Goal: Task Accomplishment & Management: Complete application form

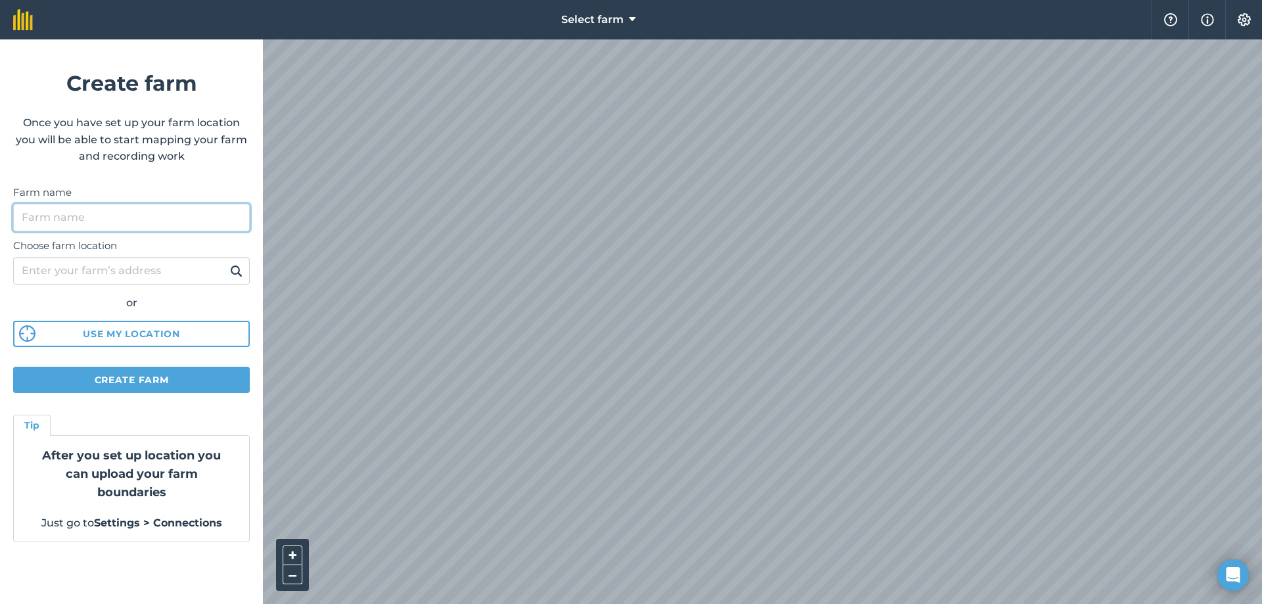
click at [154, 220] on input "Farm name" at bounding box center [131, 218] width 237 height 28
type input "creeve farm"
click at [226, 262] on button at bounding box center [236, 270] width 20 height 17
click at [130, 223] on input "creeve farm" at bounding box center [131, 218] width 237 height 28
drag, startPoint x: 108, startPoint y: 216, endPoint x: 0, endPoint y: 208, distance: 108.8
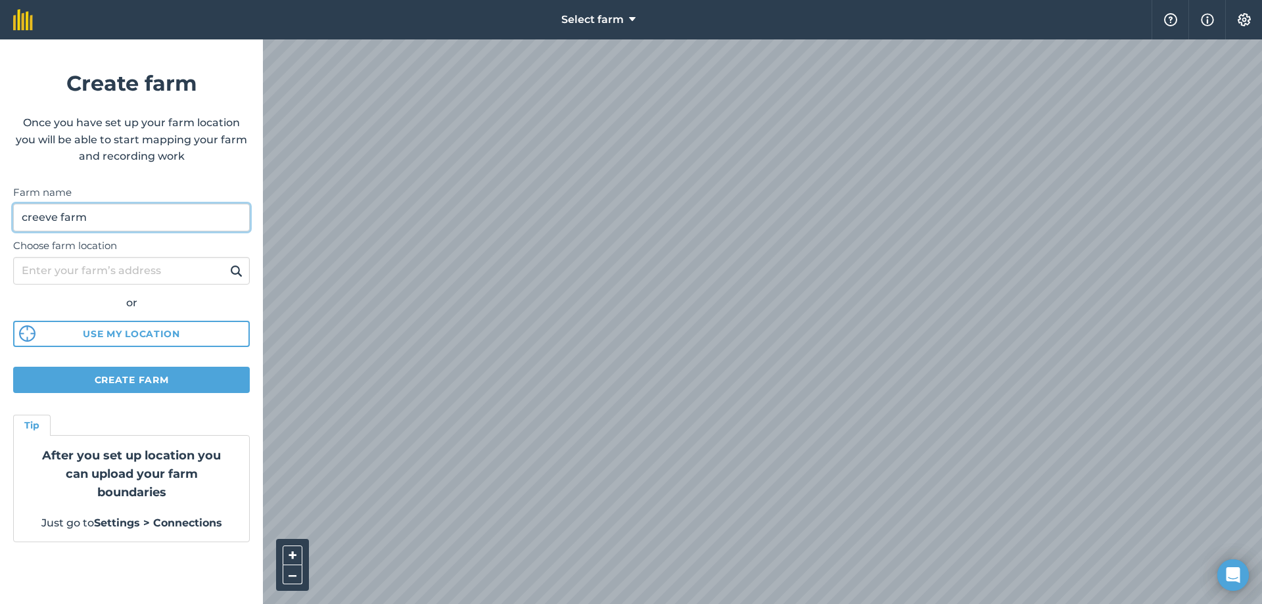
click at [0, 208] on form "Create farm Once you have set up your farm location you will be able to start m…" at bounding box center [131, 321] width 263 height 565
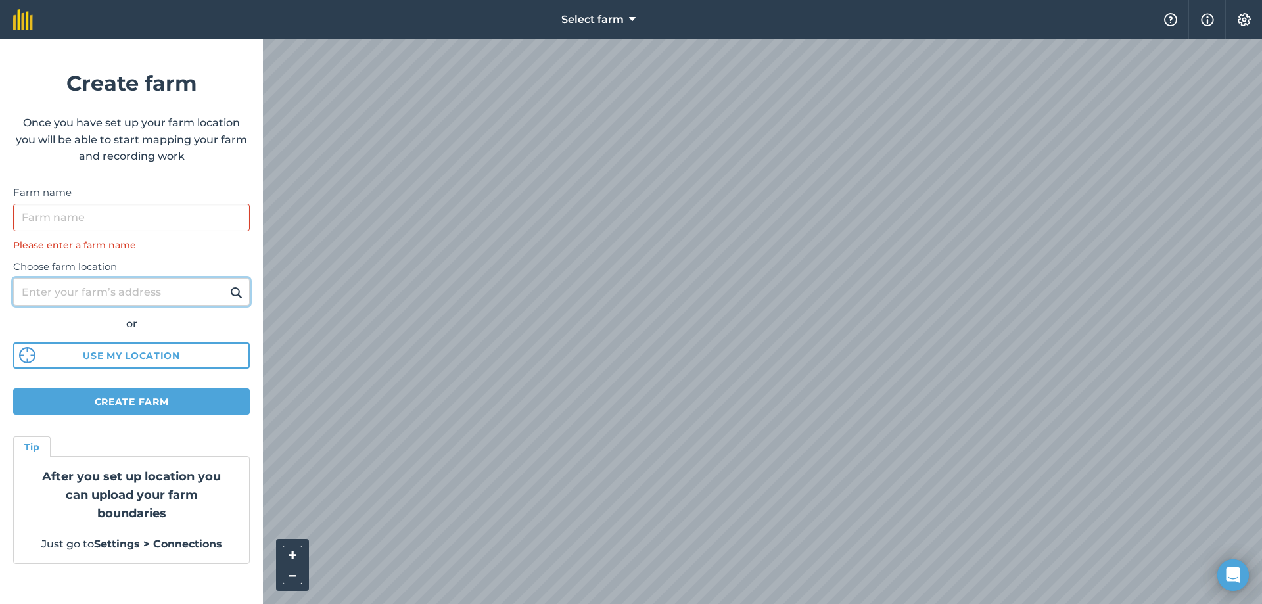
click at [137, 292] on input "Choose farm location" at bounding box center [131, 292] width 237 height 28
type input "[STREET_ADDRESS]"
click at [236, 292] on img at bounding box center [236, 293] width 12 height 16
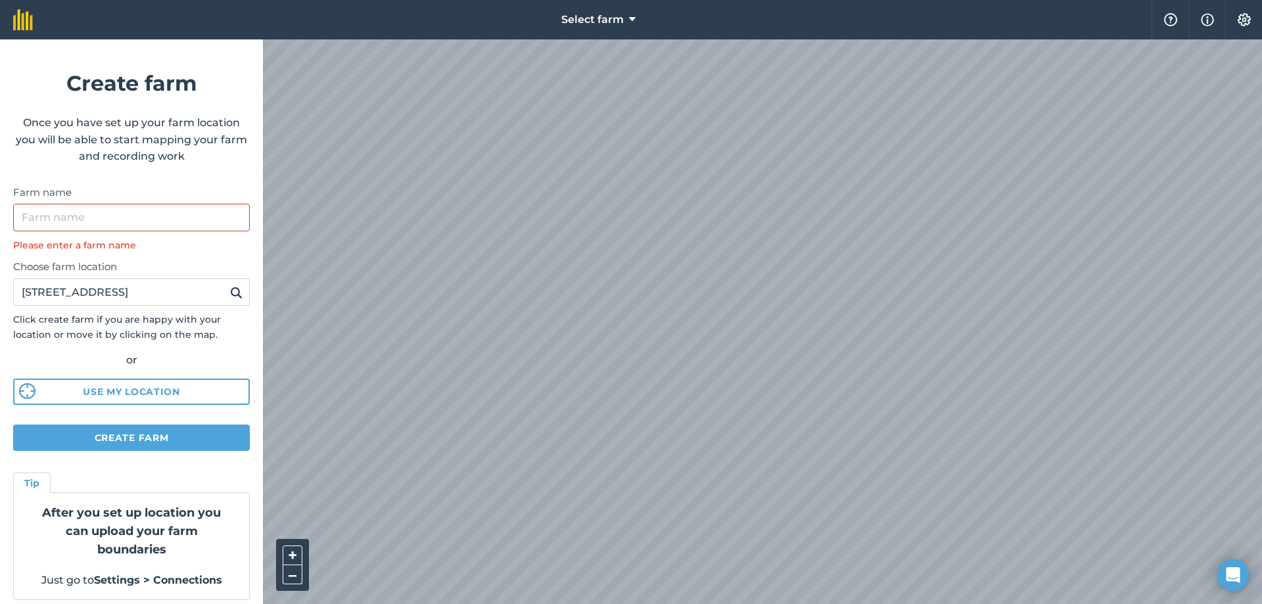
click at [498, 39] on div "Select farm Help Info Settings Create farm Once you have set up your farm locat…" at bounding box center [631, 19] width 1262 height 39
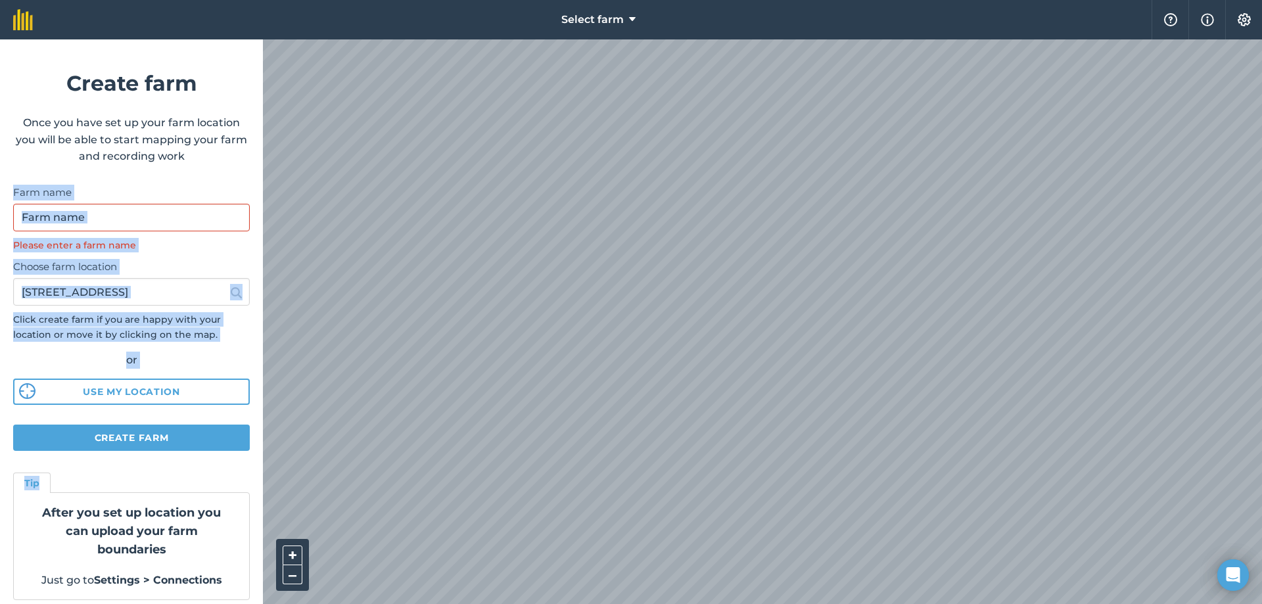
drag, startPoint x: 224, startPoint y: 463, endPoint x: 220, endPoint y: 160, distance: 303.6
click at [219, 158] on form "Create farm Once you have set up your farm location you will be able to start m…" at bounding box center [131, 321] width 263 height 565
click at [188, 172] on form "Create farm Once you have set up your farm location you will be able to start m…" at bounding box center [131, 321] width 263 height 565
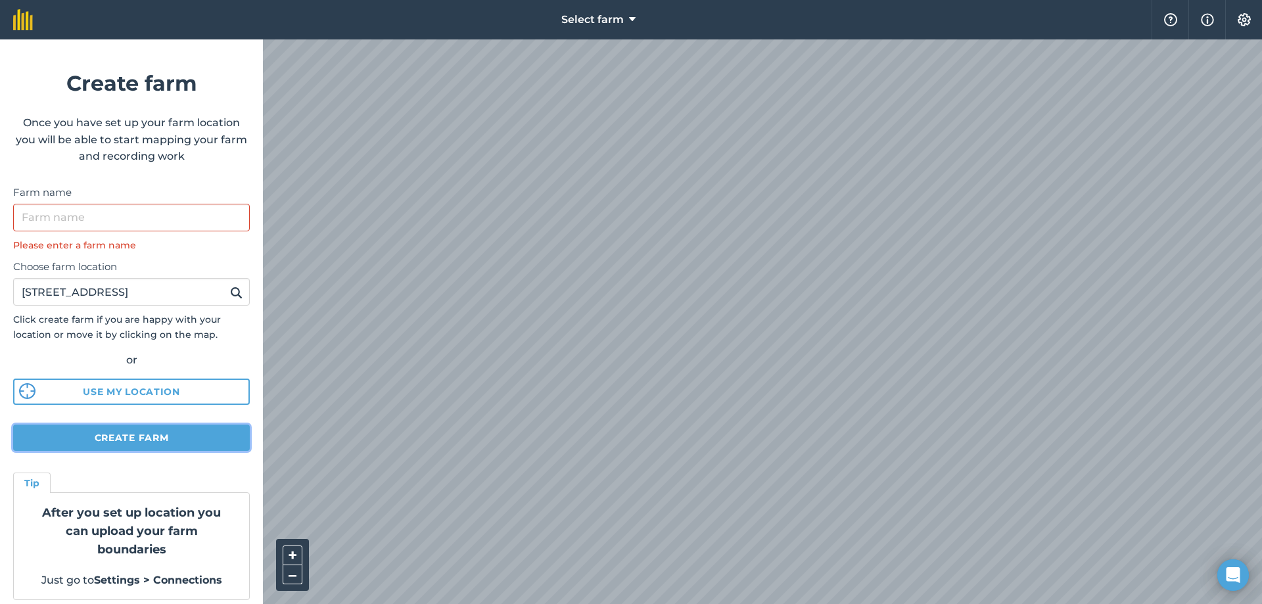
click at [181, 434] on button "Create farm" at bounding box center [131, 438] width 237 height 26
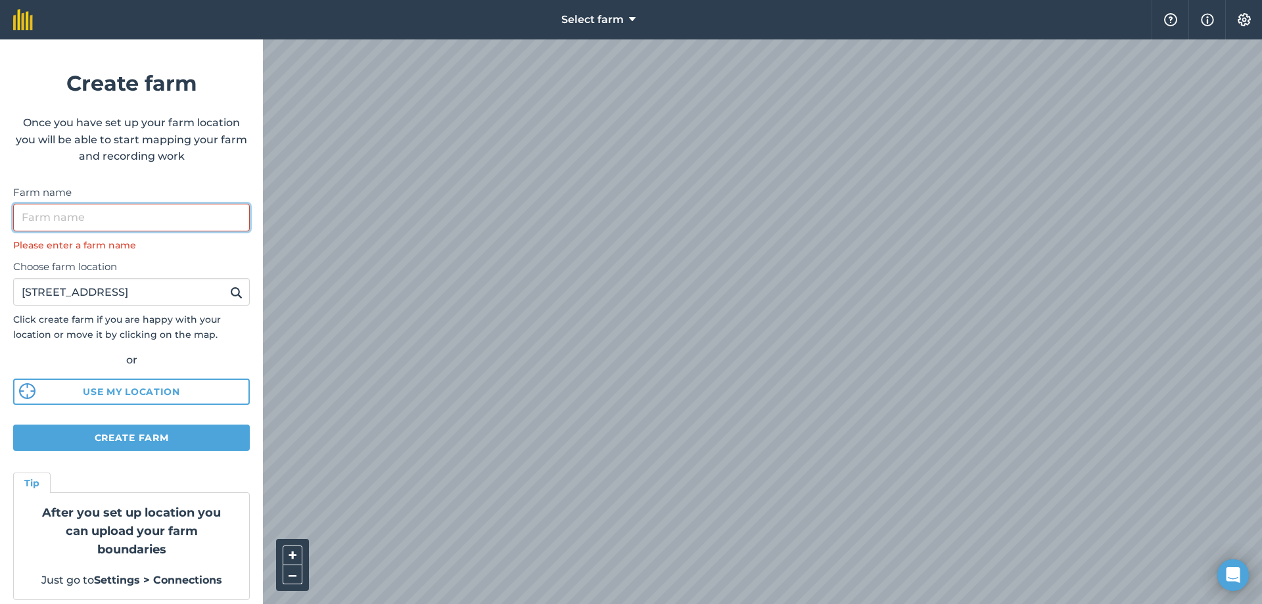
click at [132, 229] on input "Farm name" at bounding box center [131, 218] width 237 height 28
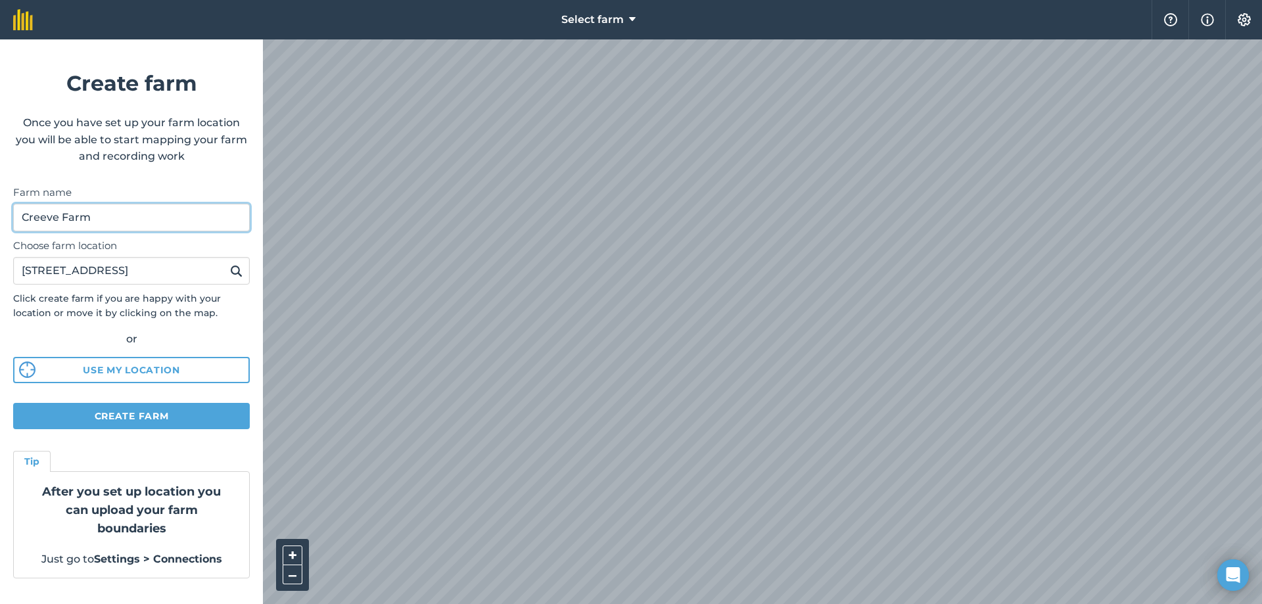
type input "Creeve Farm"
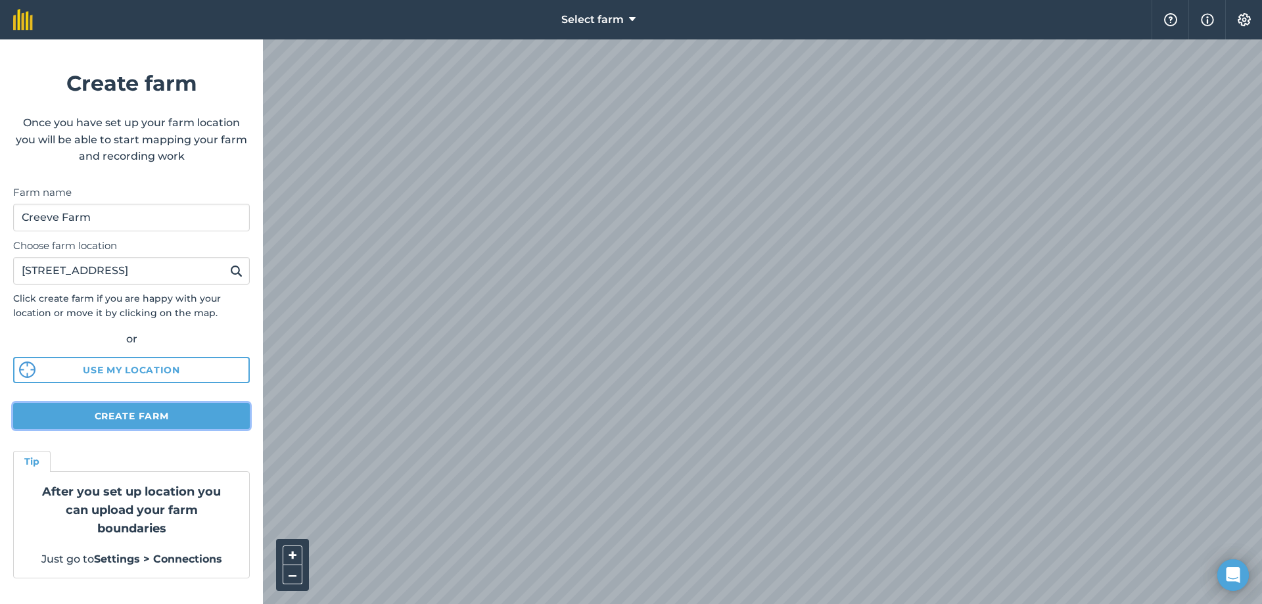
click at [168, 416] on button "Create farm" at bounding box center [131, 416] width 237 height 26
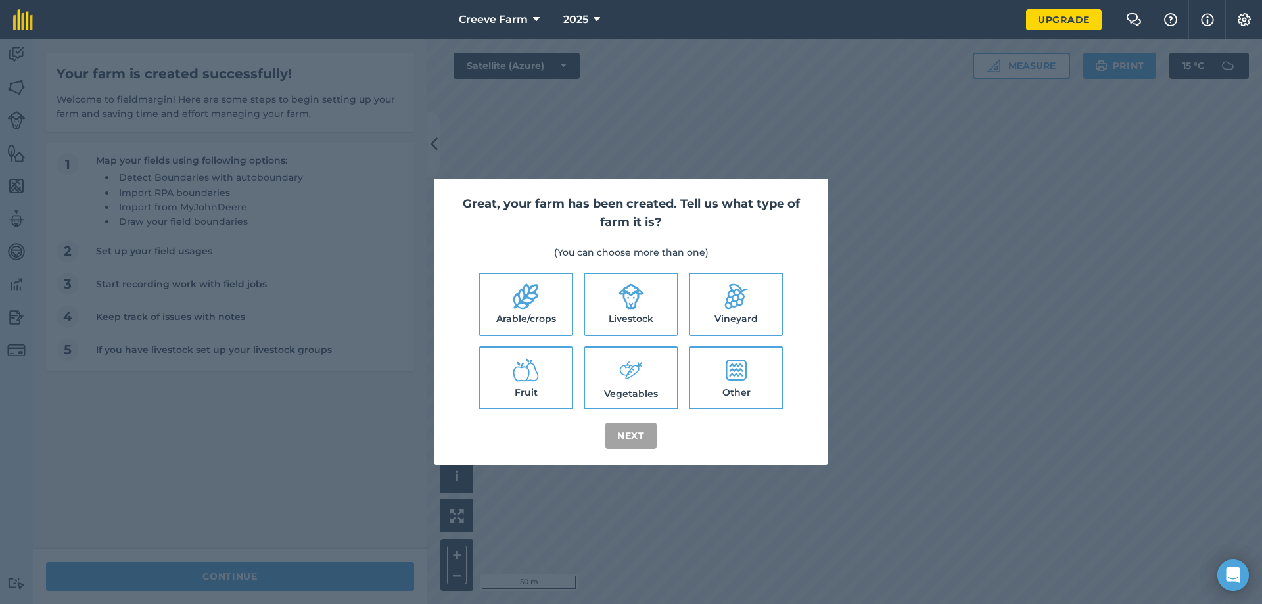
click at [641, 303] on icon at bounding box center [631, 296] width 26 height 26
checkbox input "true"
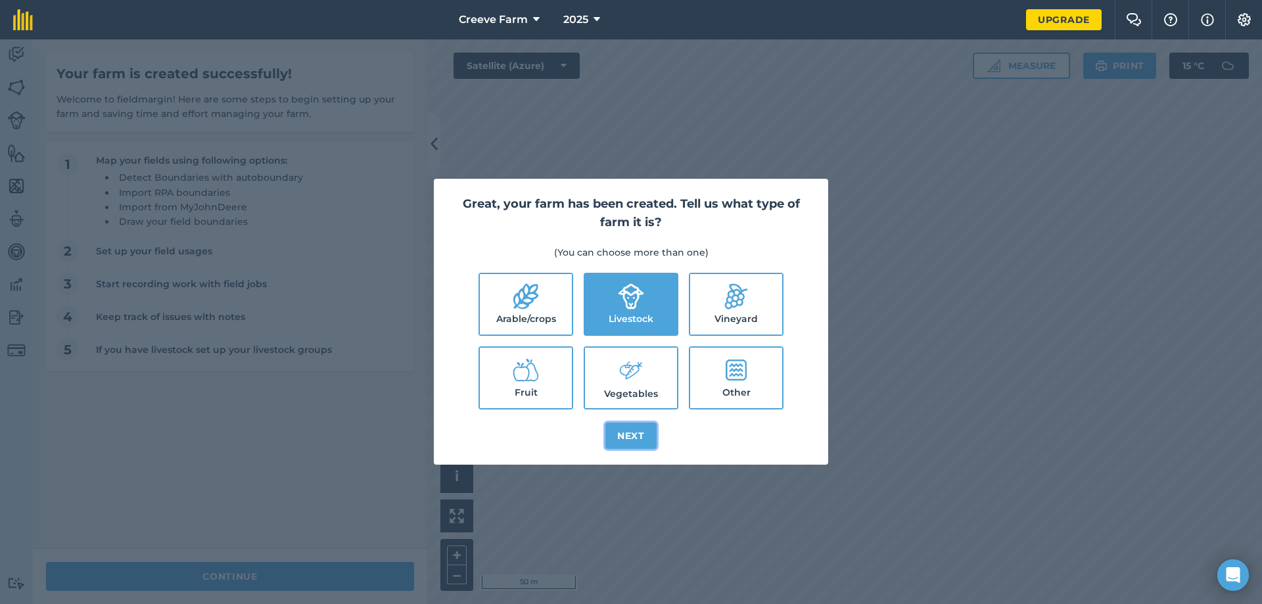
click at [639, 428] on button "Next" at bounding box center [630, 436] width 51 height 26
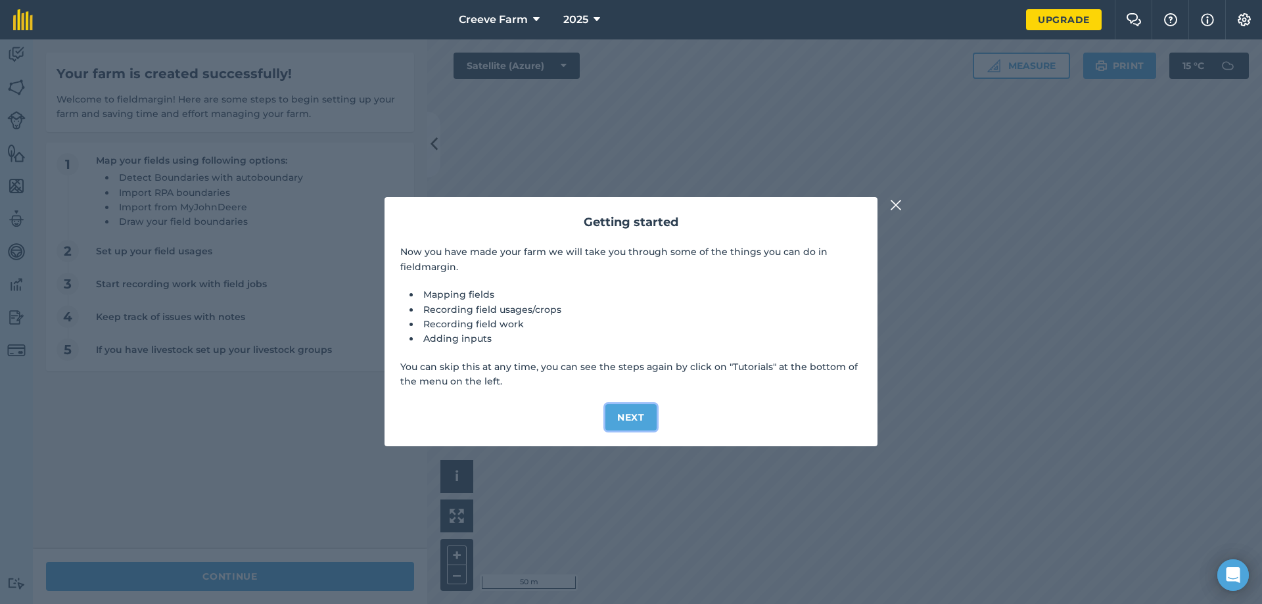
click at [625, 415] on button "Next" at bounding box center [630, 417] width 51 height 26
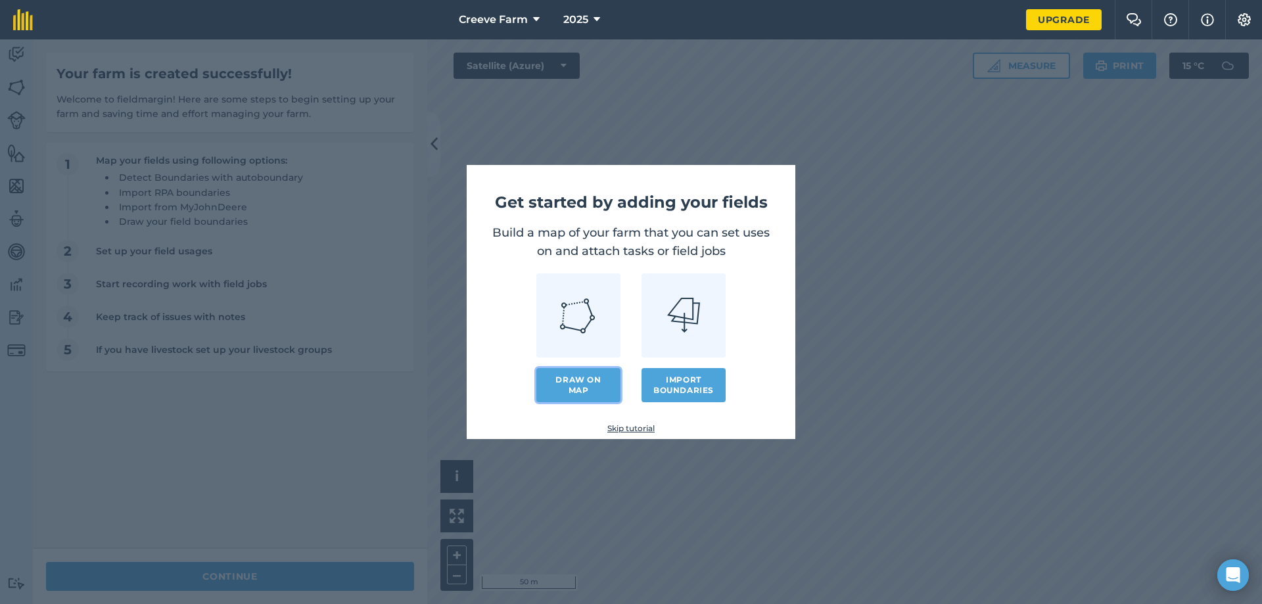
click at [600, 382] on link "Draw on map" at bounding box center [578, 385] width 84 height 34
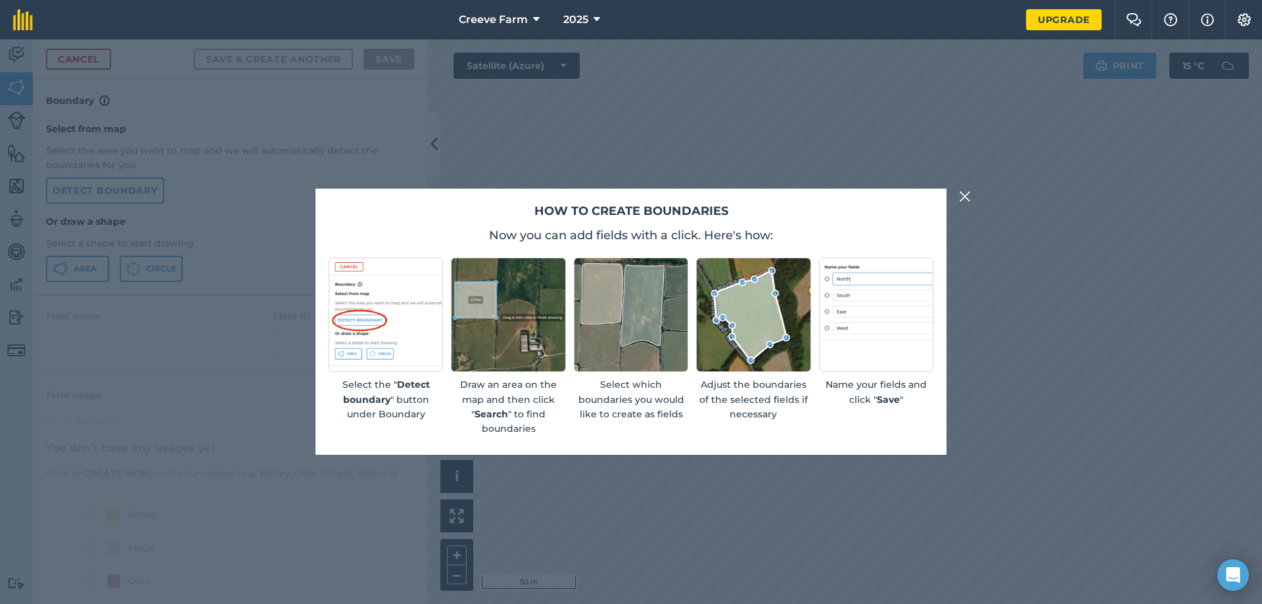
click at [963, 201] on img at bounding box center [965, 197] width 12 height 16
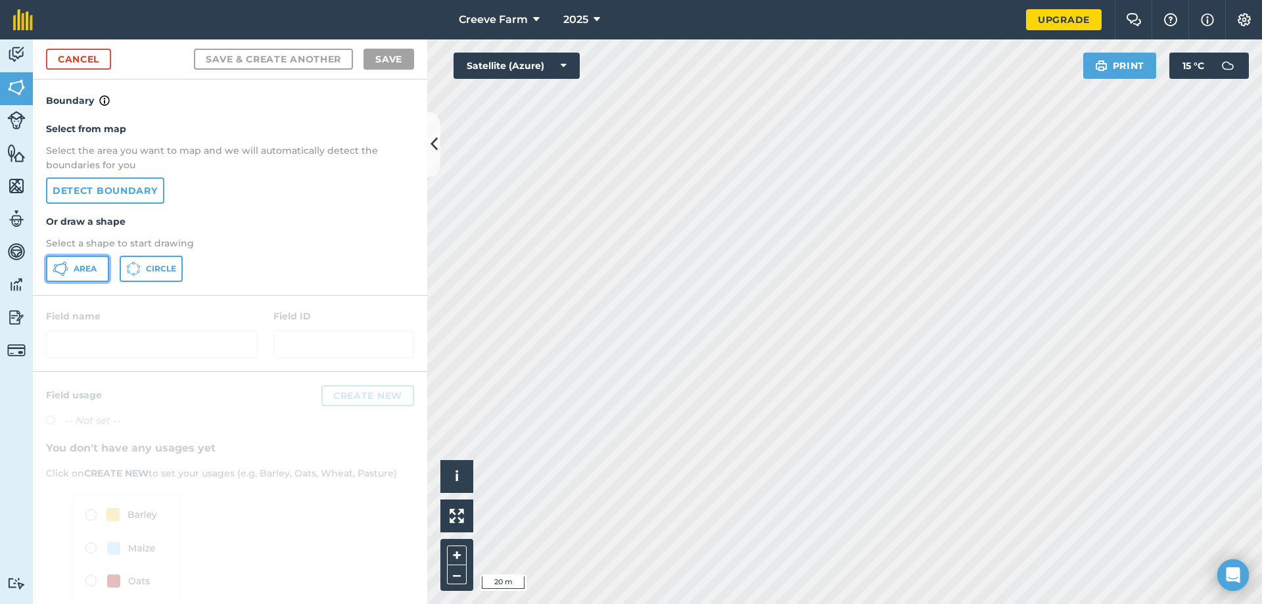
click at [91, 271] on span "Area" at bounding box center [85, 269] width 23 height 11
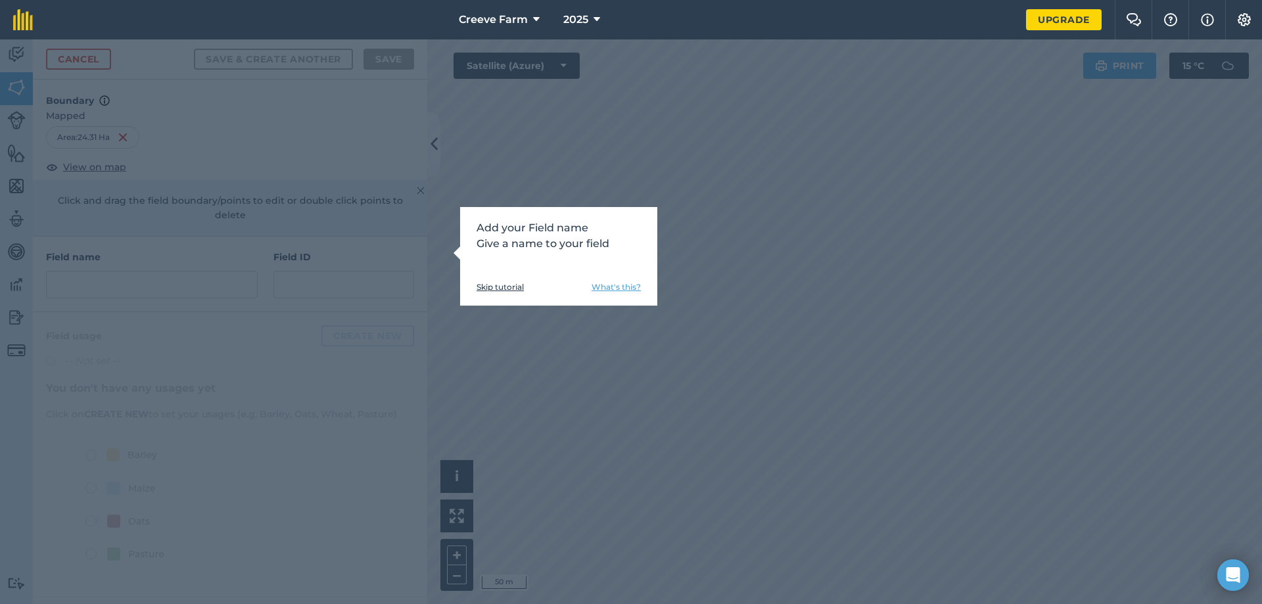
click at [514, 287] on link "Skip tutorial" at bounding box center [499, 287] width 47 height 11
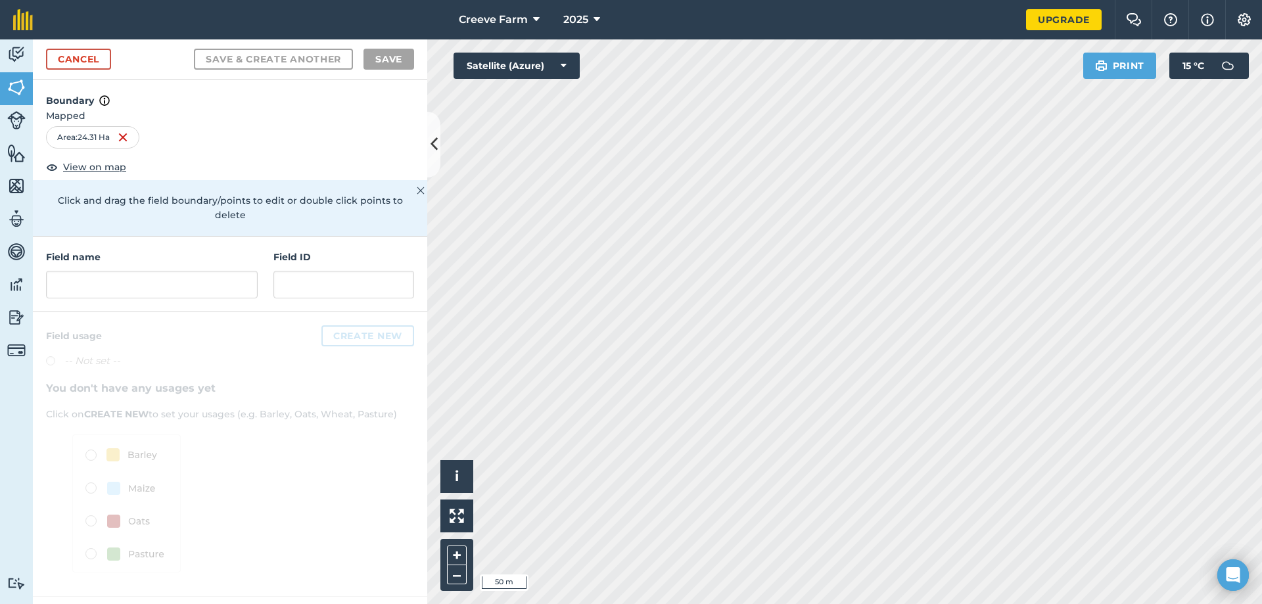
click at [94, 137] on div "Area : 24.31 Ha" at bounding box center [92, 137] width 93 height 22
click at [420, 187] on img at bounding box center [421, 191] width 8 height 16
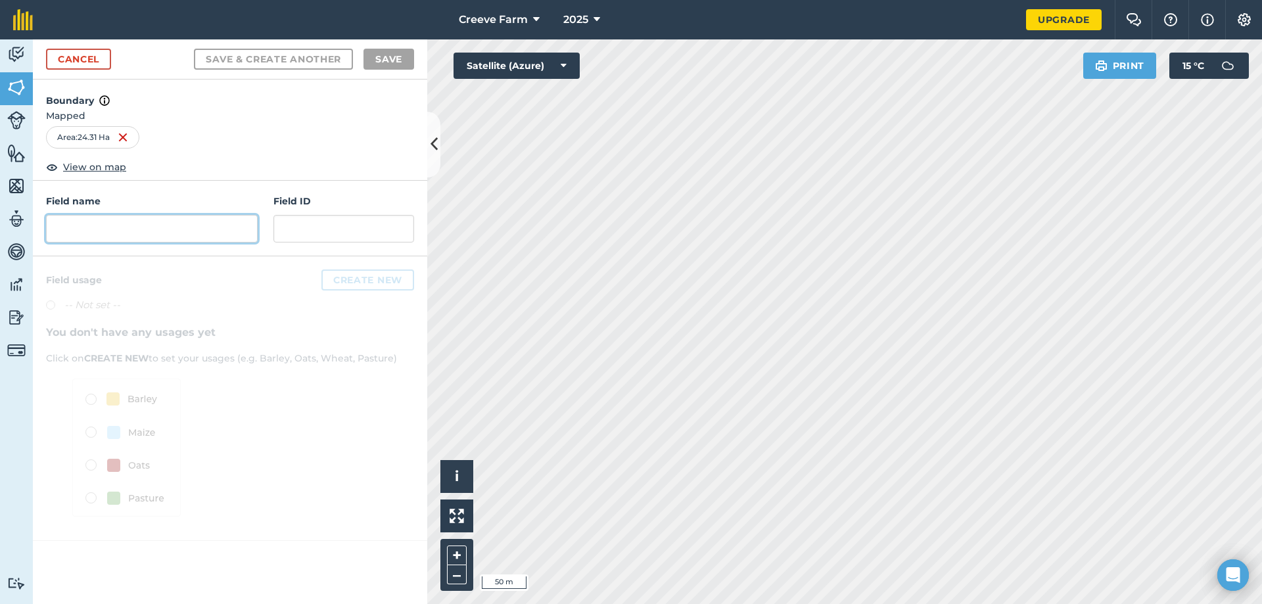
click at [147, 236] on input "text" at bounding box center [152, 229] width 212 height 28
click at [84, 67] on link "Cancel" at bounding box center [78, 59] width 65 height 21
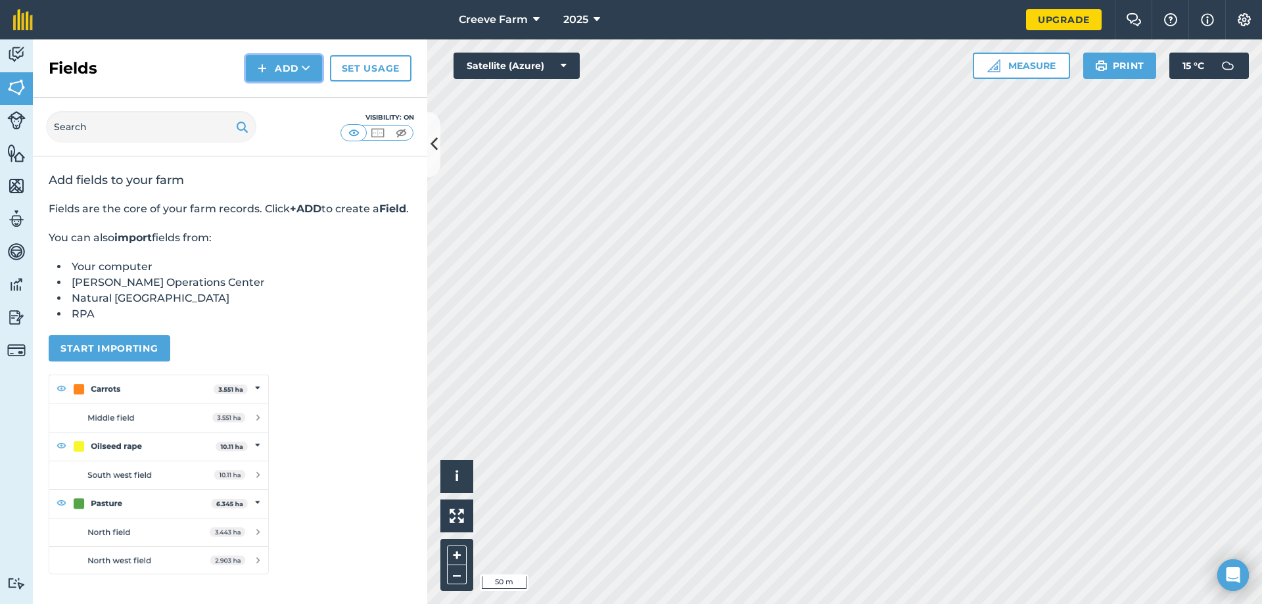
click at [260, 64] on img at bounding box center [262, 68] width 9 height 16
click at [278, 101] on link "Draw" at bounding box center [284, 97] width 72 height 29
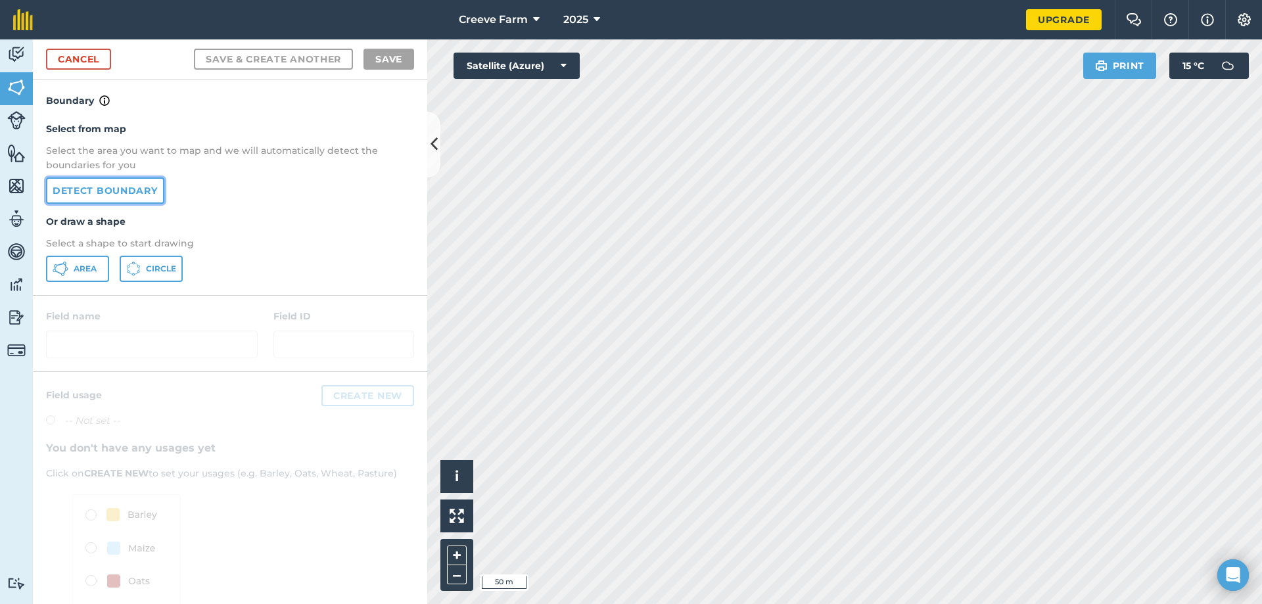
click at [101, 193] on link "Detect boundary" at bounding box center [105, 190] width 118 height 26
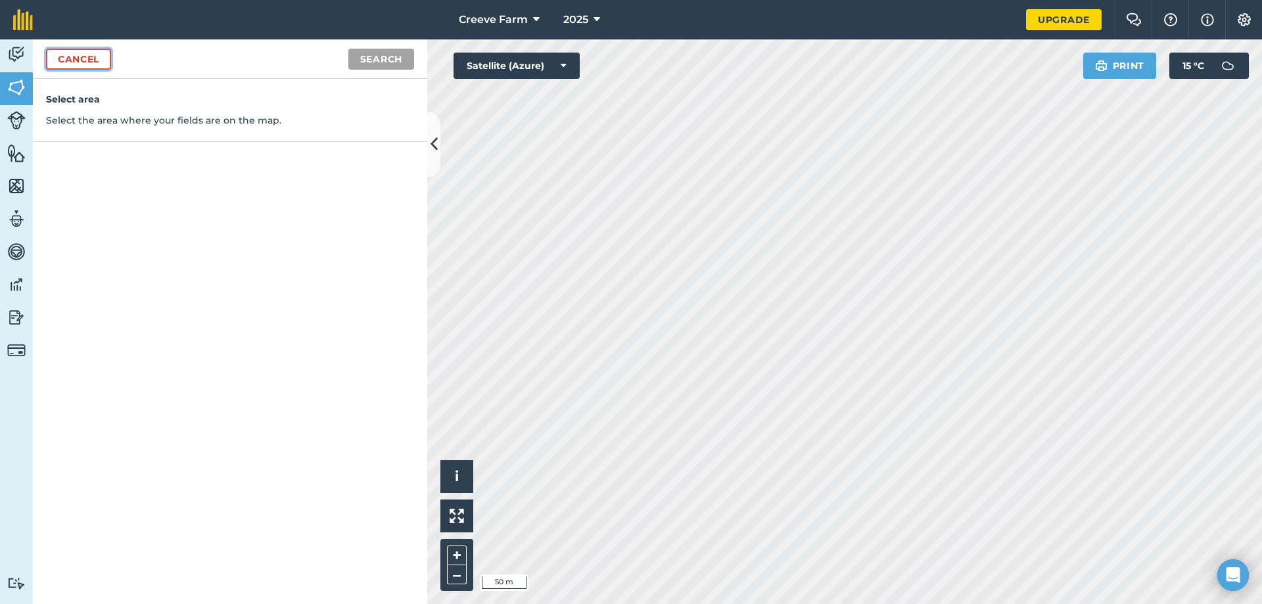
click at [84, 58] on link "Cancel" at bounding box center [78, 59] width 65 height 21
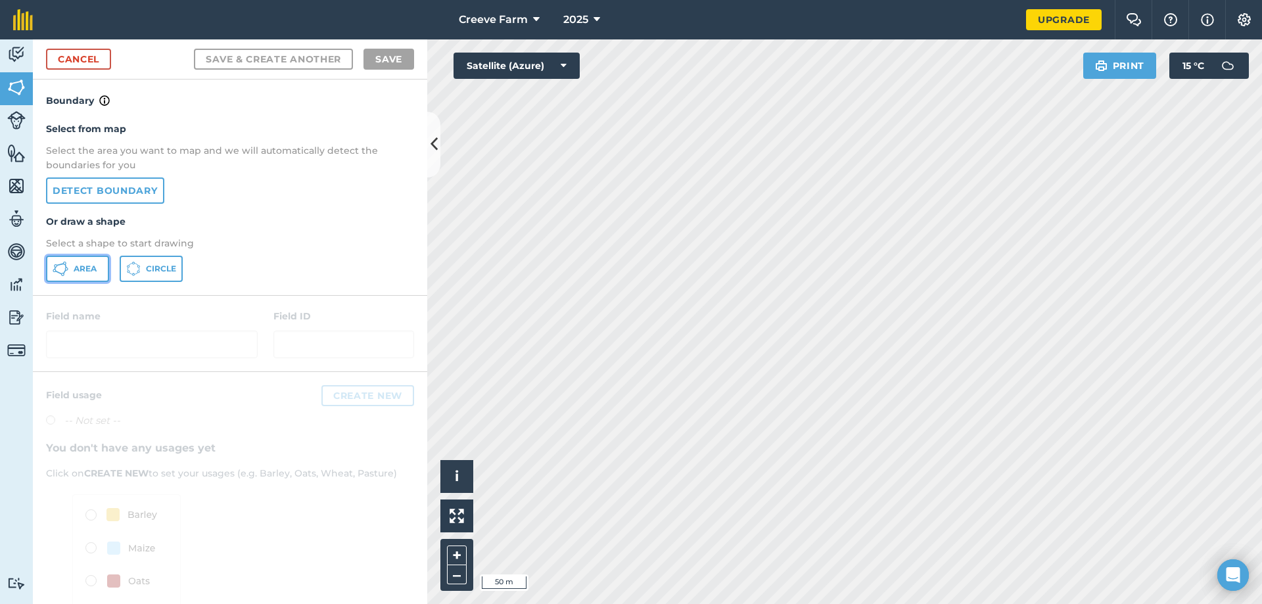
click at [76, 274] on span "Area" at bounding box center [85, 269] width 23 height 11
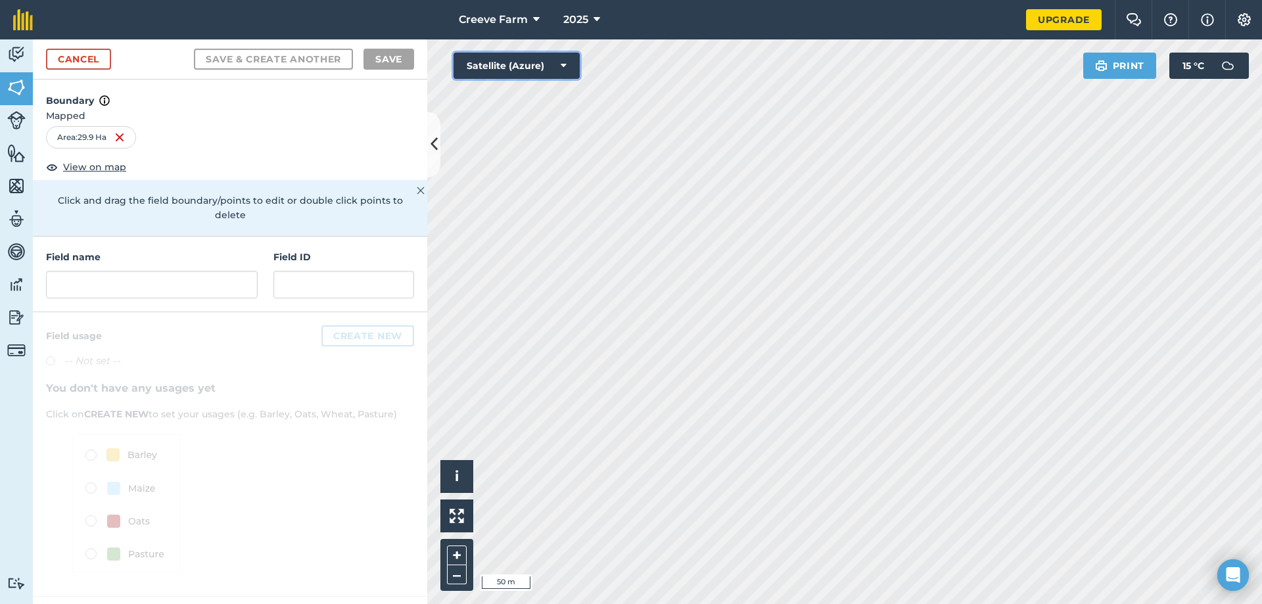
click at [545, 59] on button "Satellite (Azure)" at bounding box center [516, 66] width 126 height 26
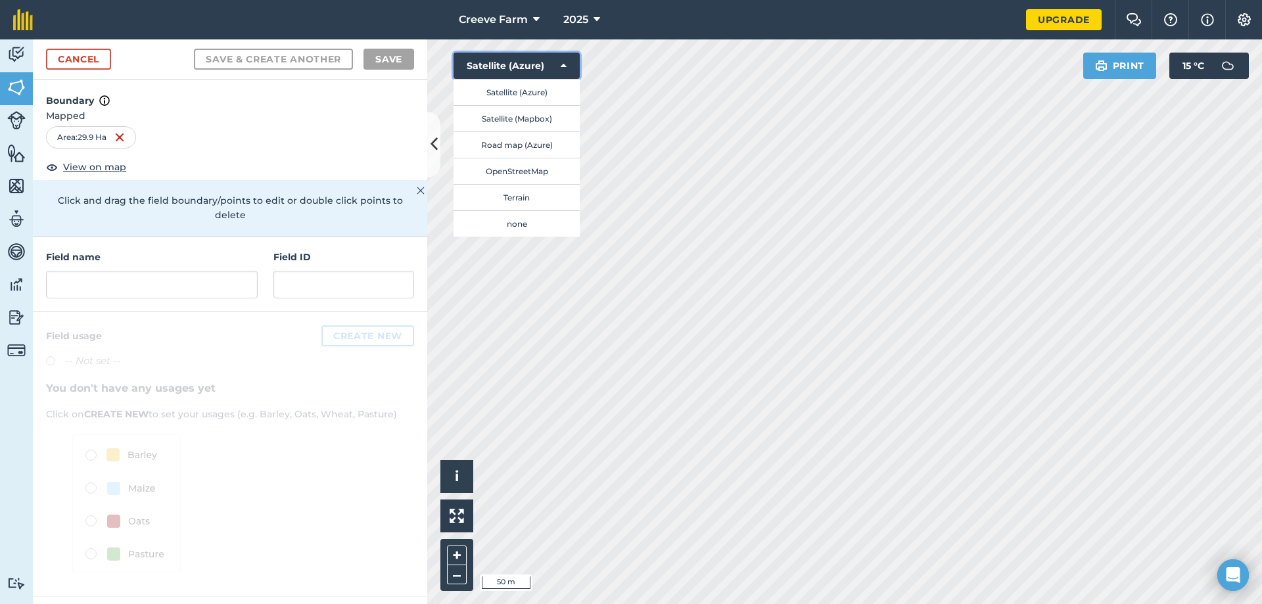
click at [551, 59] on button "Satellite (Azure)" at bounding box center [516, 66] width 126 height 26
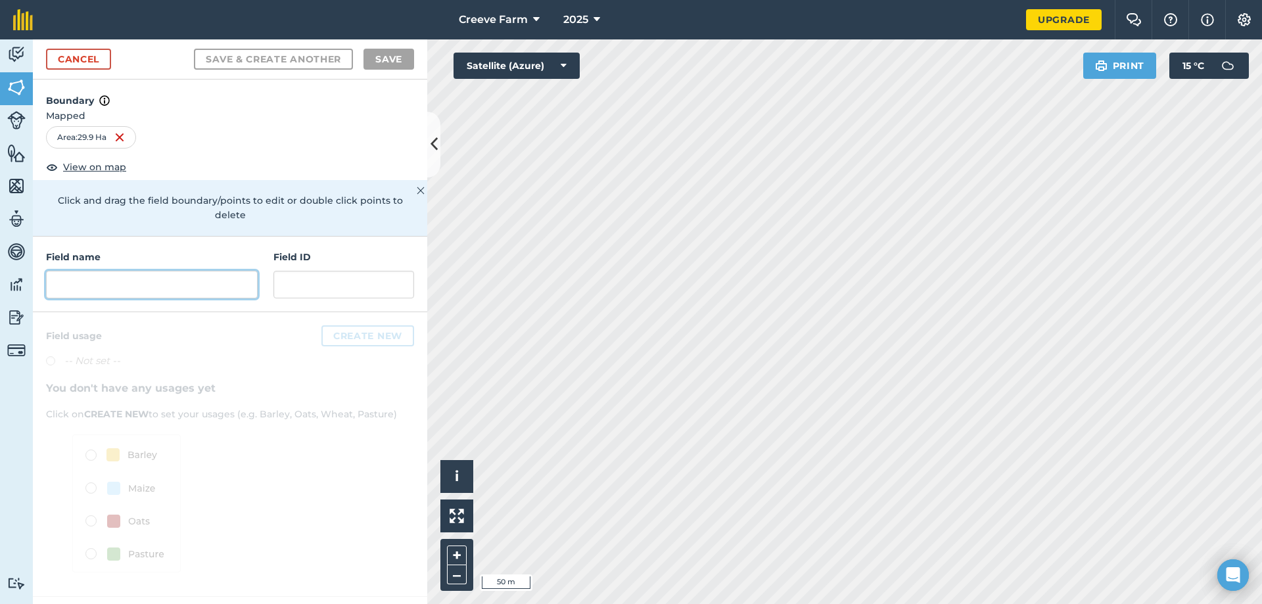
click at [150, 273] on input "text" at bounding box center [152, 285] width 212 height 28
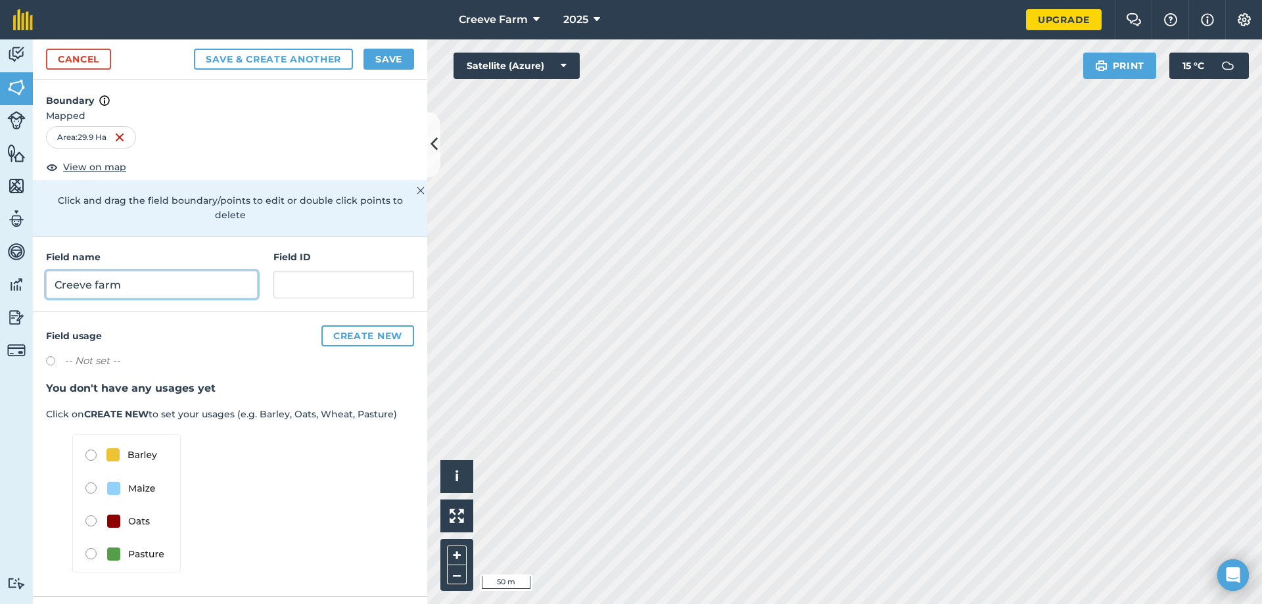
type input "Creeve farm"
click at [380, 59] on button "Save" at bounding box center [388, 59] width 51 height 21
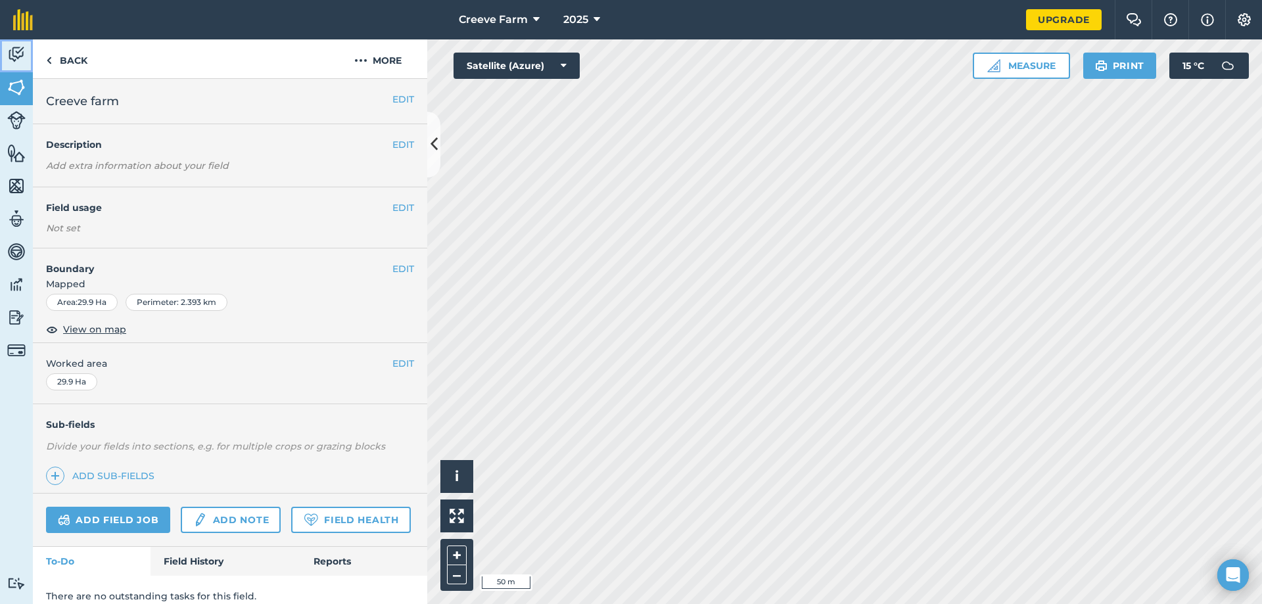
click at [18, 47] on img at bounding box center [16, 55] width 18 height 20
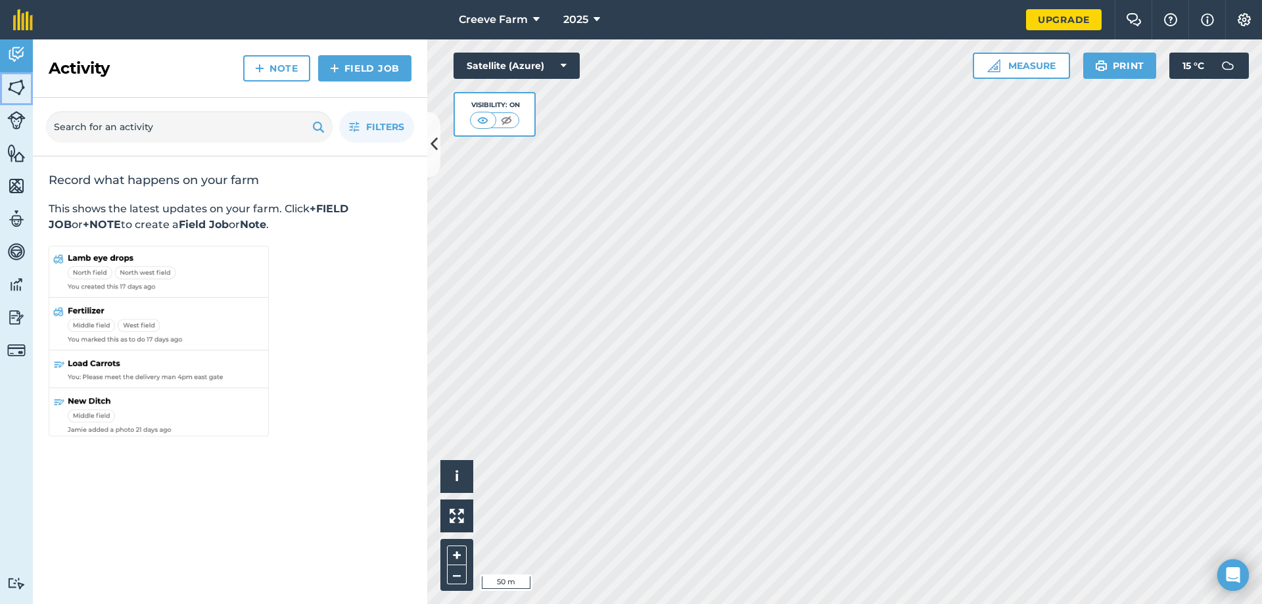
click at [14, 88] on img at bounding box center [16, 88] width 18 height 20
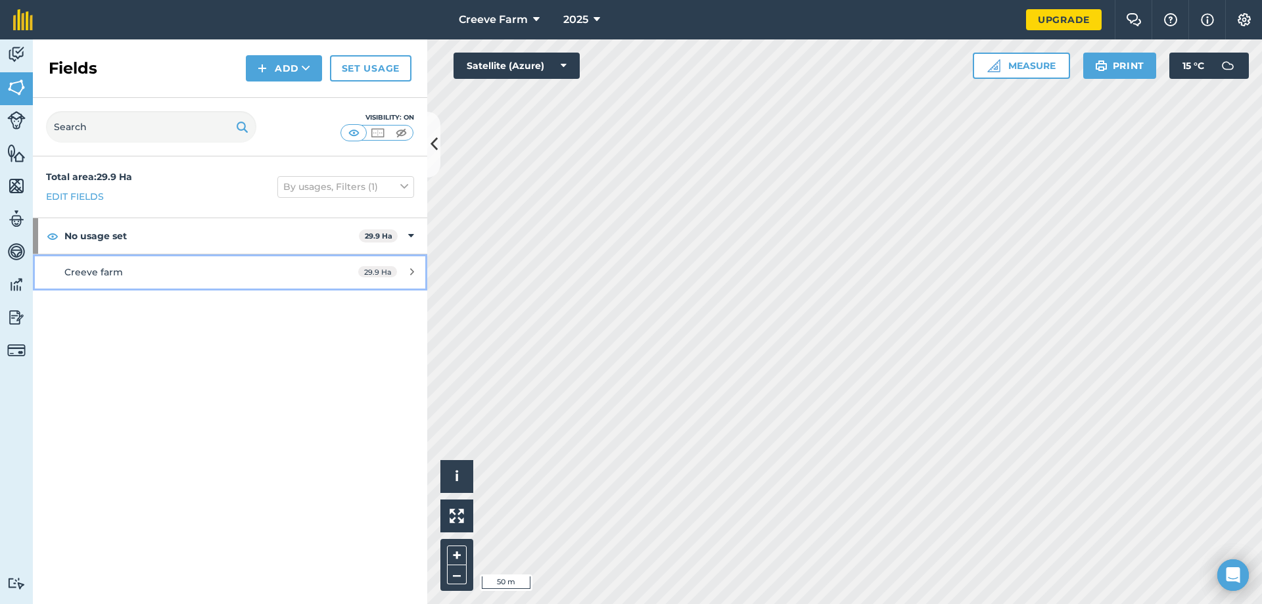
drag, startPoint x: 383, startPoint y: 269, endPoint x: 364, endPoint y: 270, distance: 19.1
click at [364, 270] on span "29.9 Ha" at bounding box center [377, 271] width 39 height 11
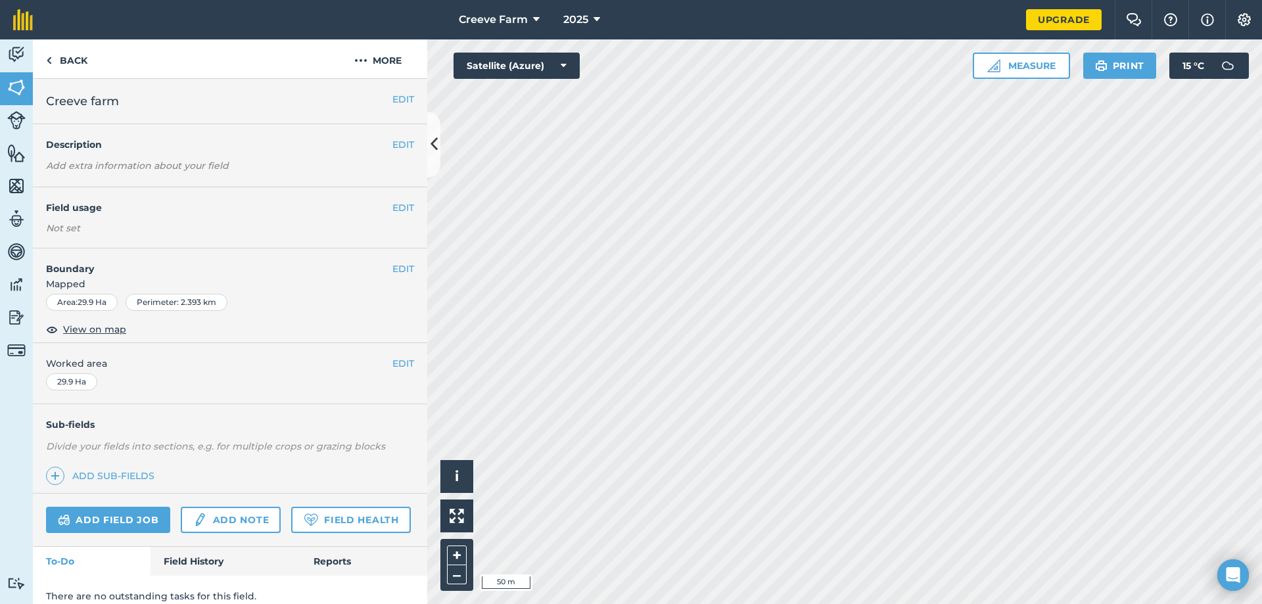
click at [402, 260] on div "EDIT Boundary Mapped Area : 29.9 Ha Perimeter : 2.393 km View on map" at bounding box center [230, 295] width 394 height 95
click at [397, 272] on button "EDIT" at bounding box center [403, 269] width 22 height 14
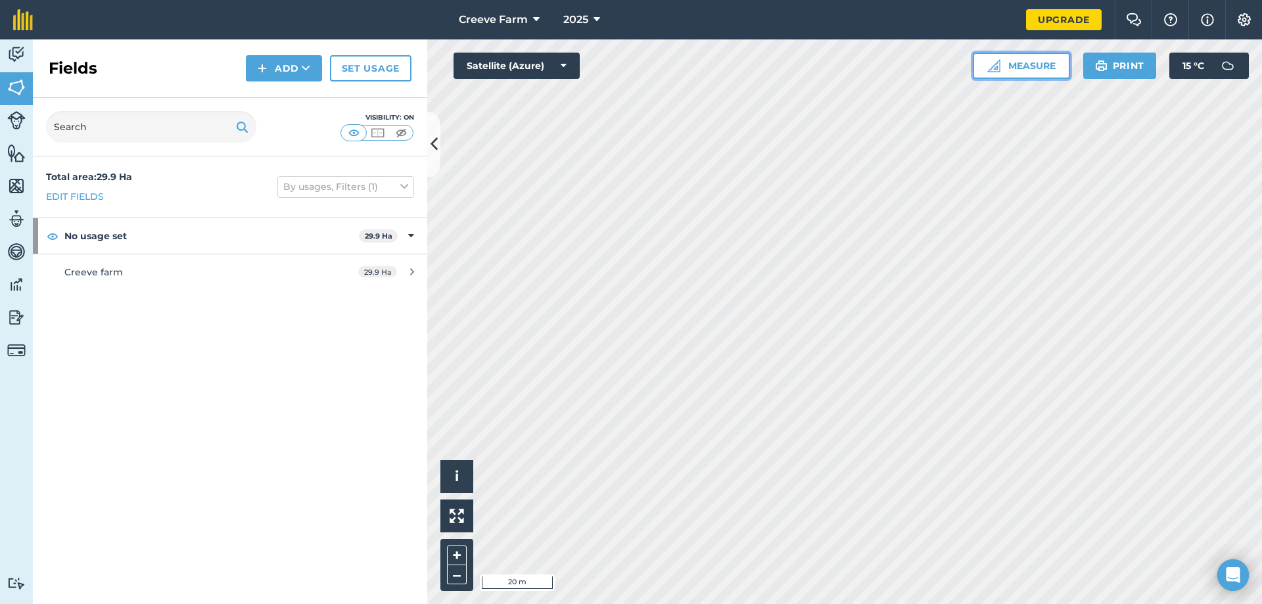
click at [1013, 69] on button "Measure" at bounding box center [1021, 66] width 97 height 26
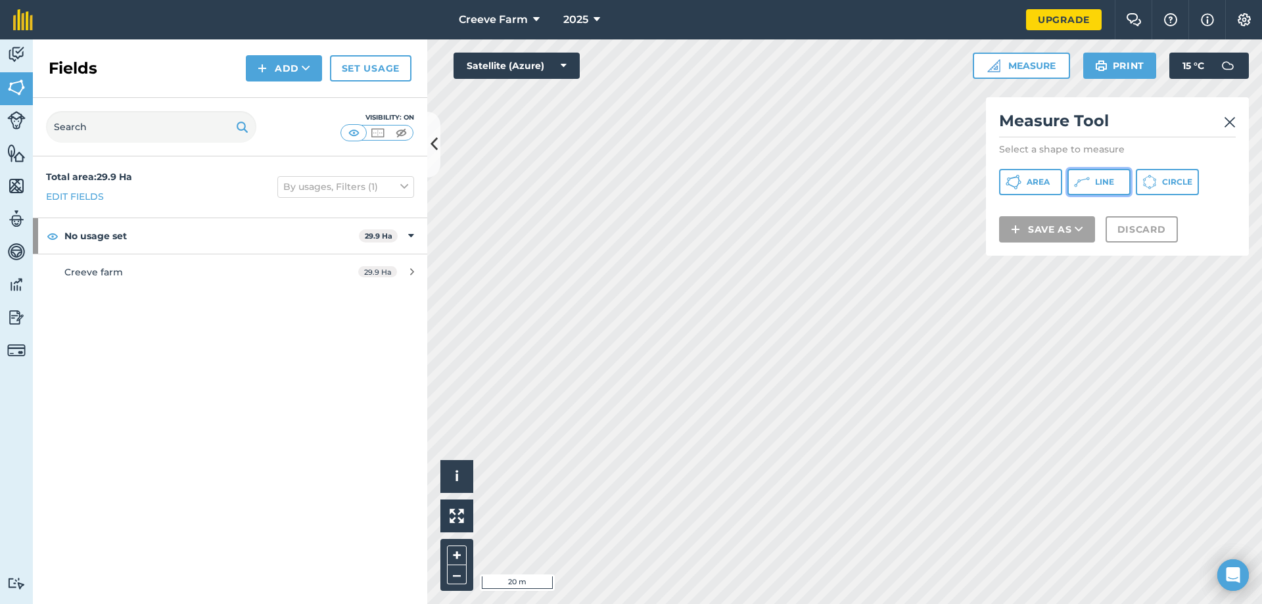
click at [1119, 178] on button "Line" at bounding box center [1098, 182] width 63 height 26
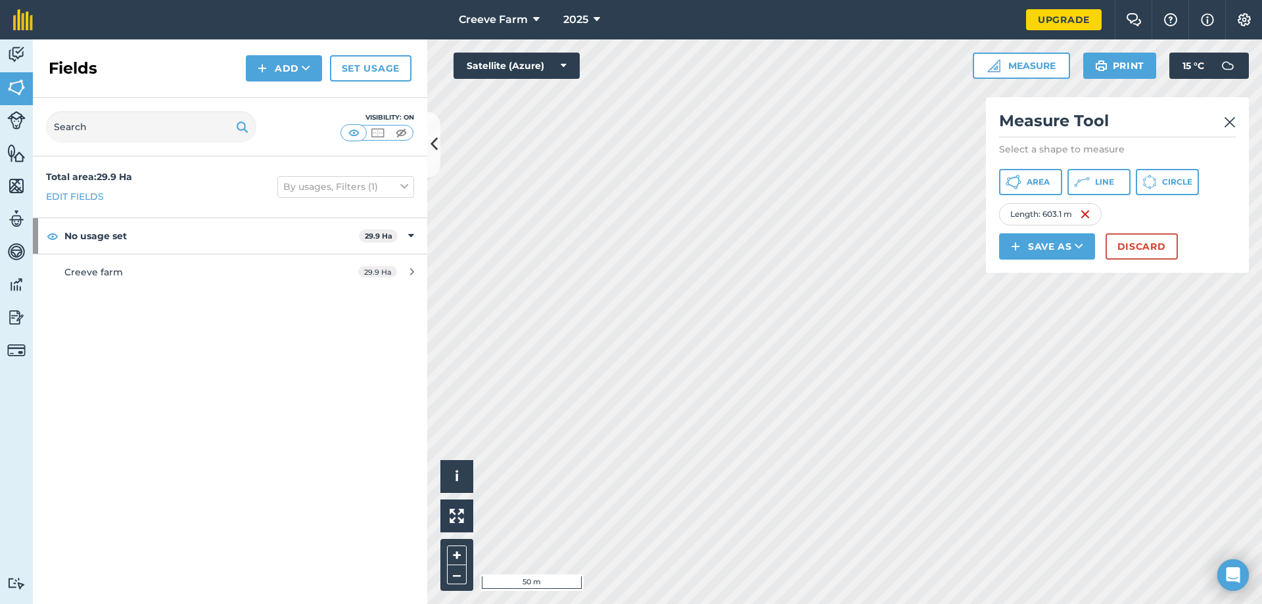
click at [1225, 128] on img at bounding box center [1230, 122] width 12 height 16
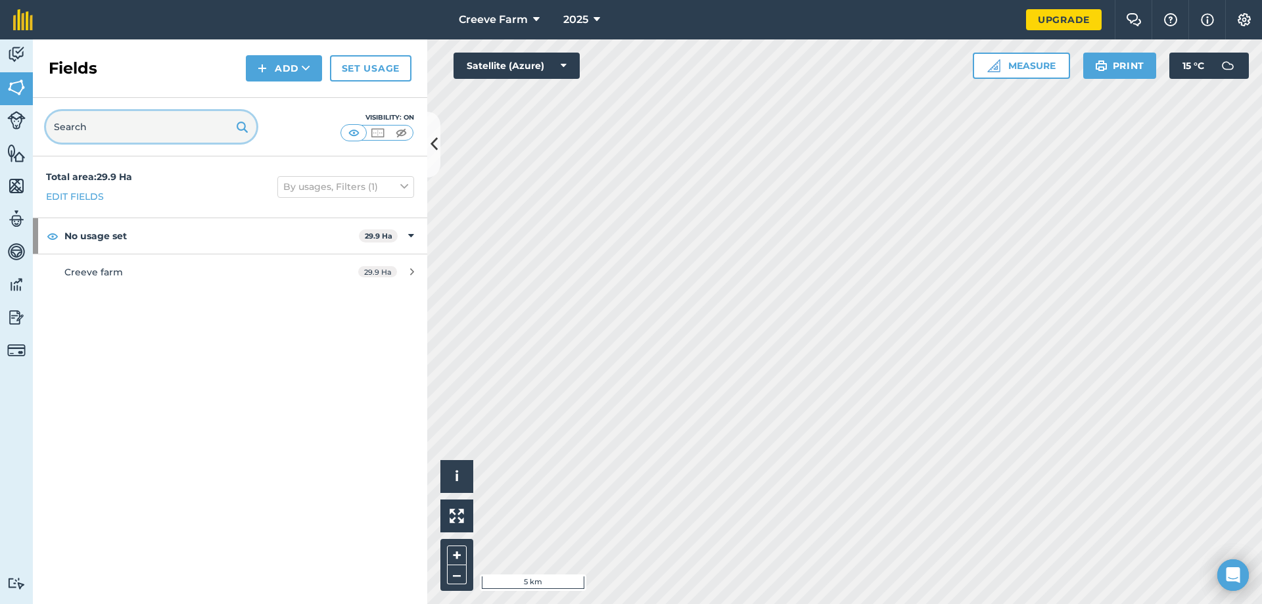
click at [106, 132] on input "text" at bounding box center [151, 127] width 210 height 32
click at [15, 53] on img at bounding box center [16, 55] width 18 height 20
click at [18, 129] on img at bounding box center [16, 120] width 18 height 18
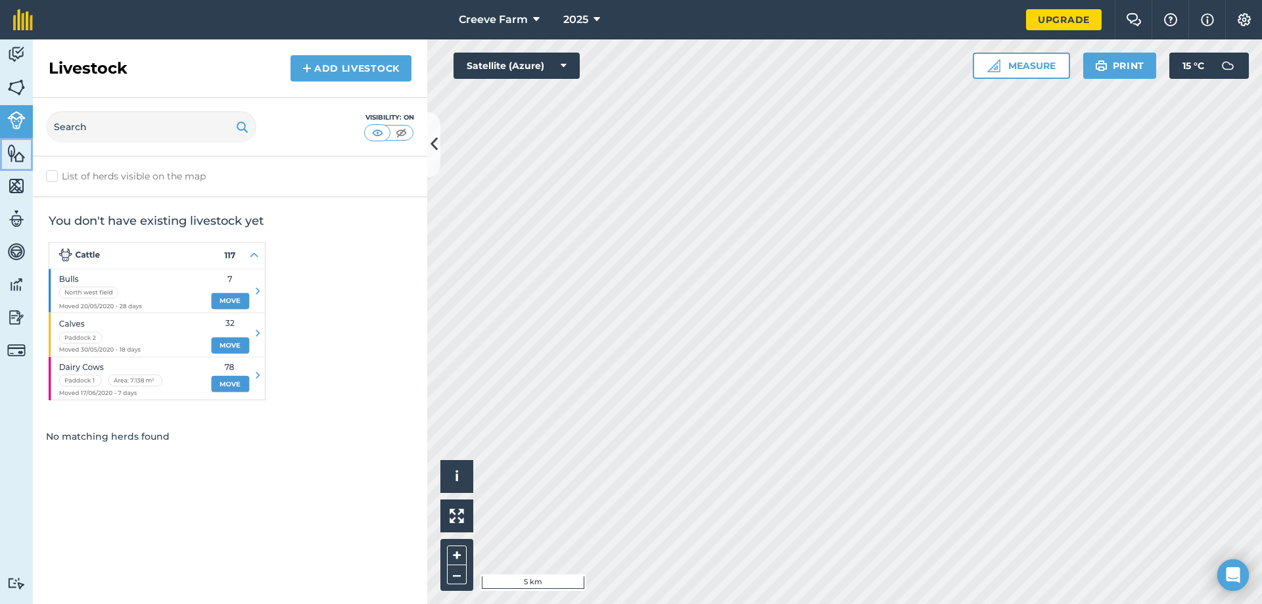
drag, startPoint x: 18, startPoint y: 142, endPoint x: 22, endPoint y: 159, distance: 17.5
click at [19, 142] on link "Features" at bounding box center [16, 154] width 33 height 33
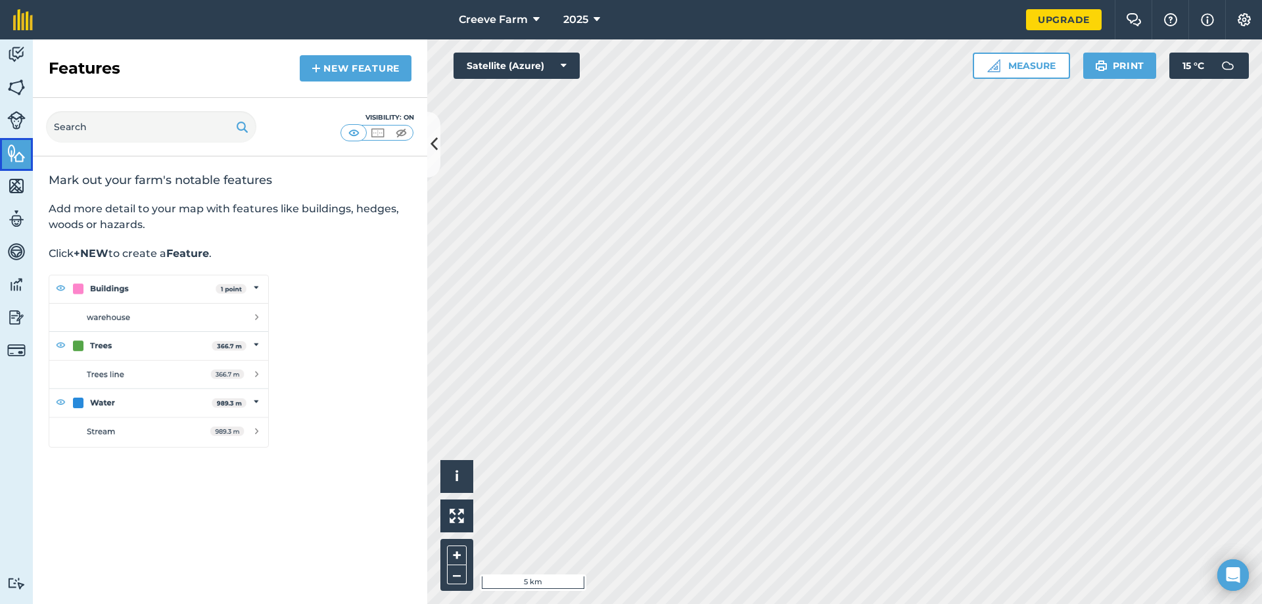
click at [22, 161] on img at bounding box center [16, 153] width 18 height 20
click at [22, 175] on link "Maps" at bounding box center [16, 187] width 33 height 33
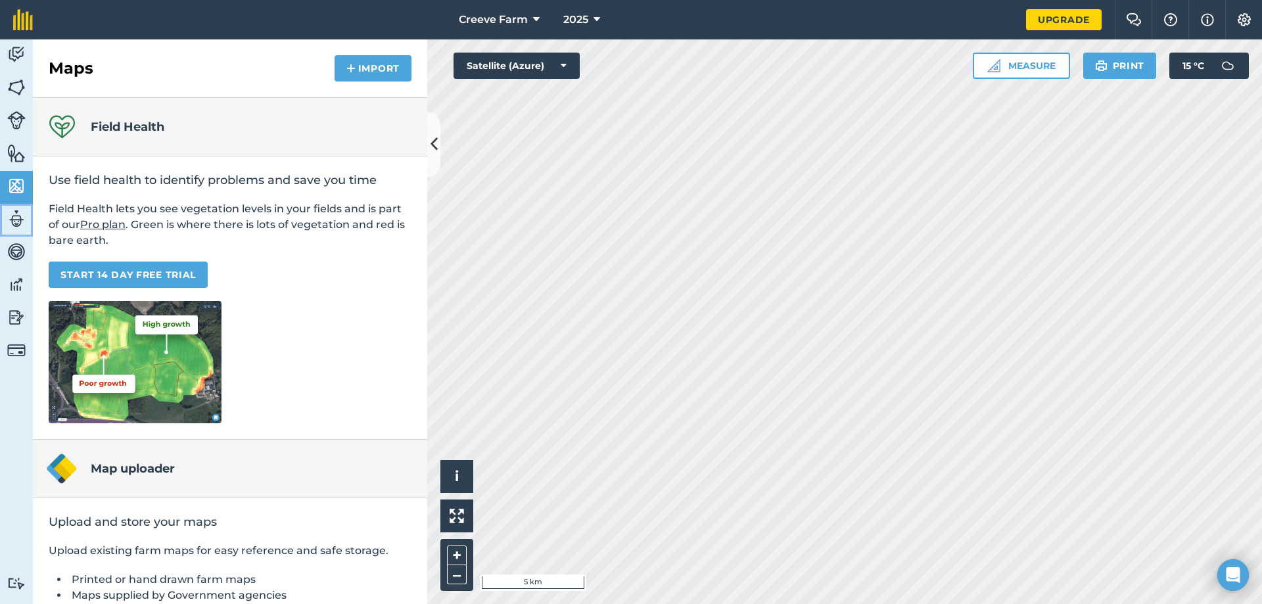
click at [20, 219] on img at bounding box center [16, 219] width 18 height 20
select select "MEMBER"
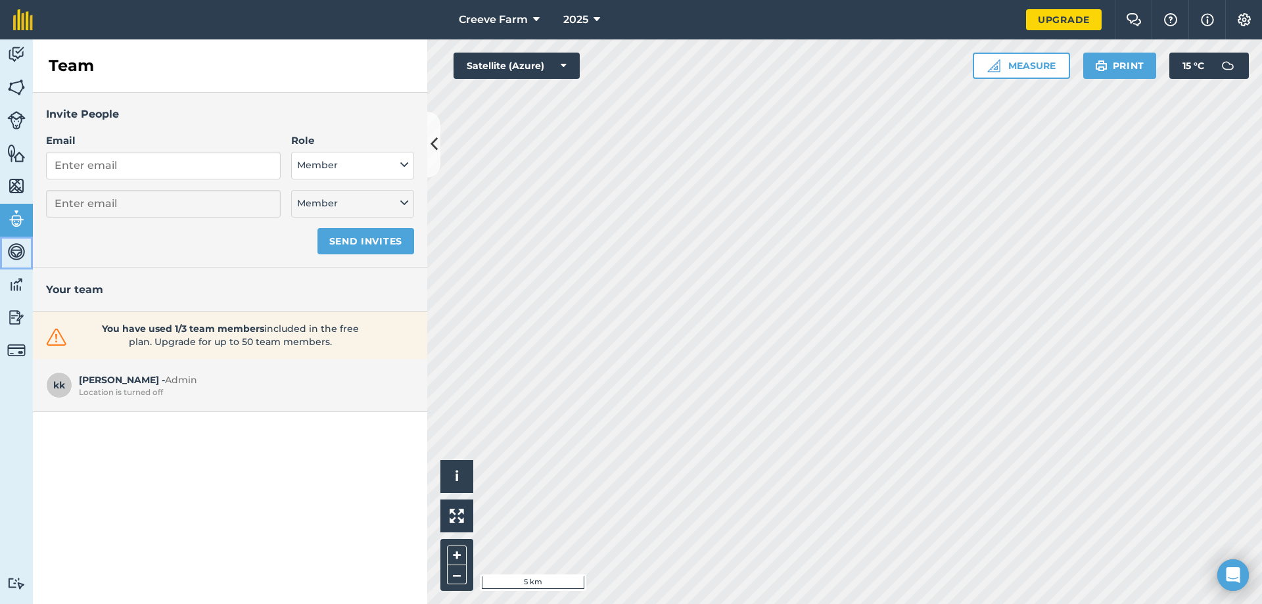
click at [12, 240] on link "Vehicles" at bounding box center [16, 253] width 33 height 33
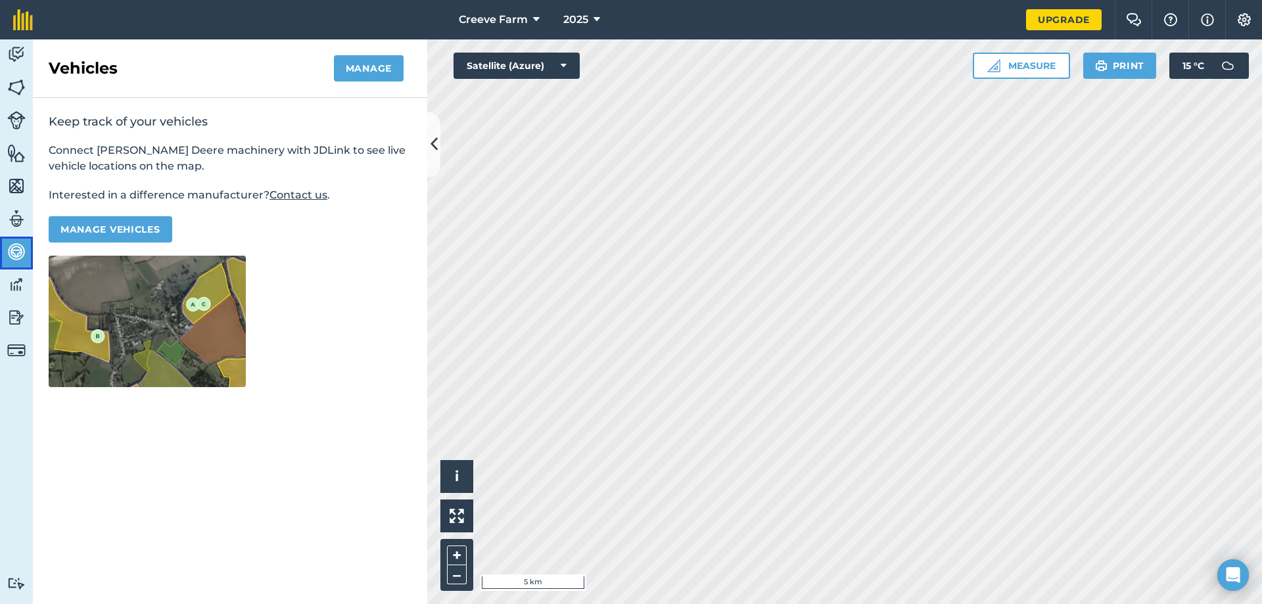
click at [17, 261] on img at bounding box center [16, 252] width 18 height 20
click at [19, 275] on img at bounding box center [16, 285] width 18 height 20
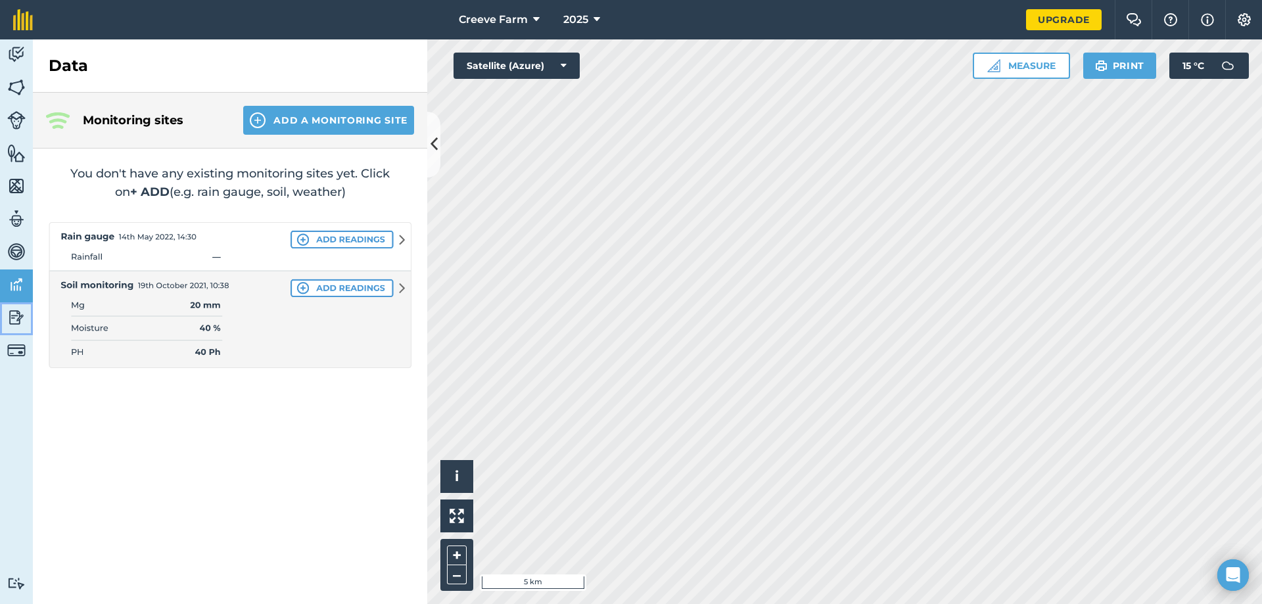
click at [17, 306] on link "Reporting" at bounding box center [16, 318] width 33 height 33
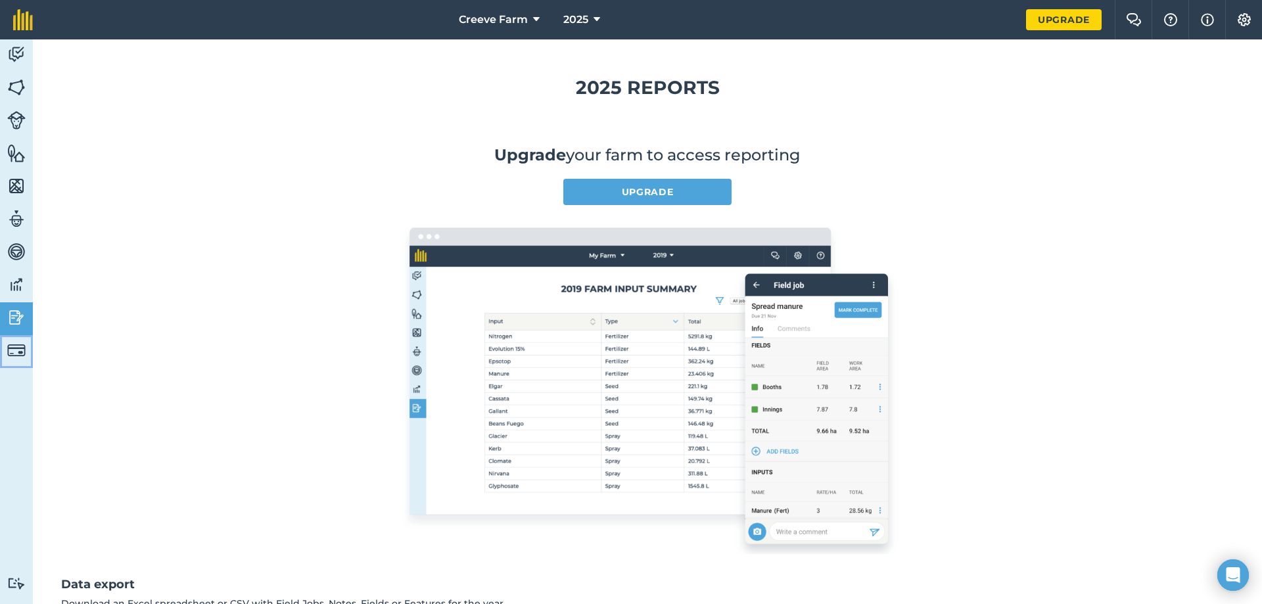
click at [12, 339] on link "Billing" at bounding box center [16, 351] width 33 height 33
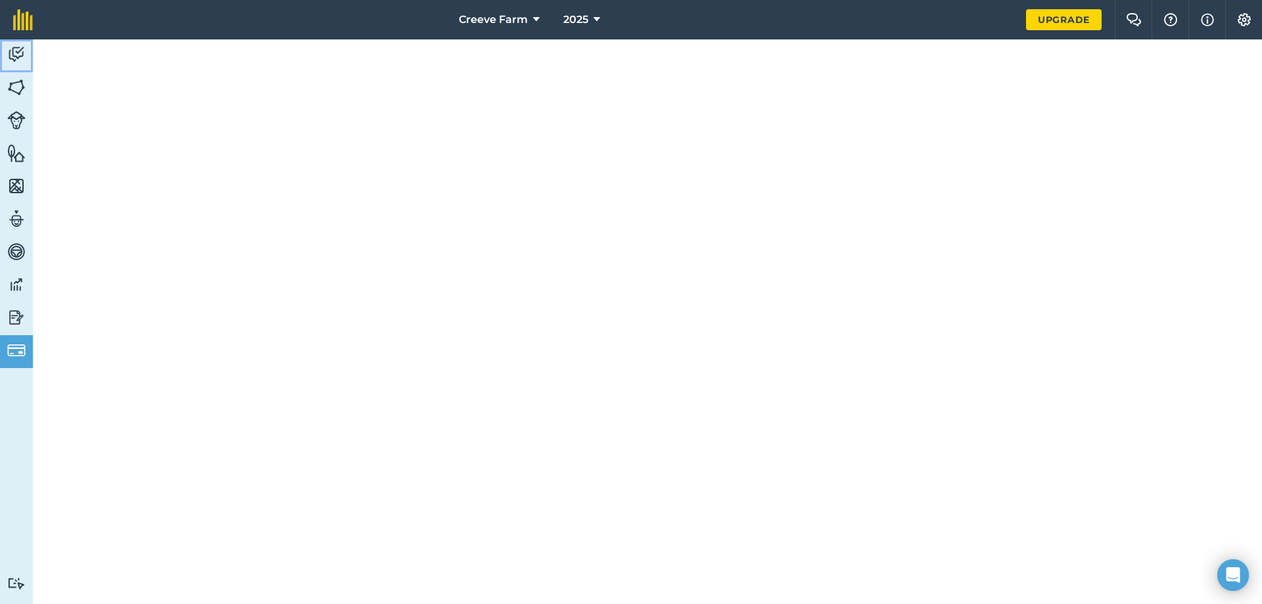
click at [16, 57] on img at bounding box center [16, 55] width 18 height 20
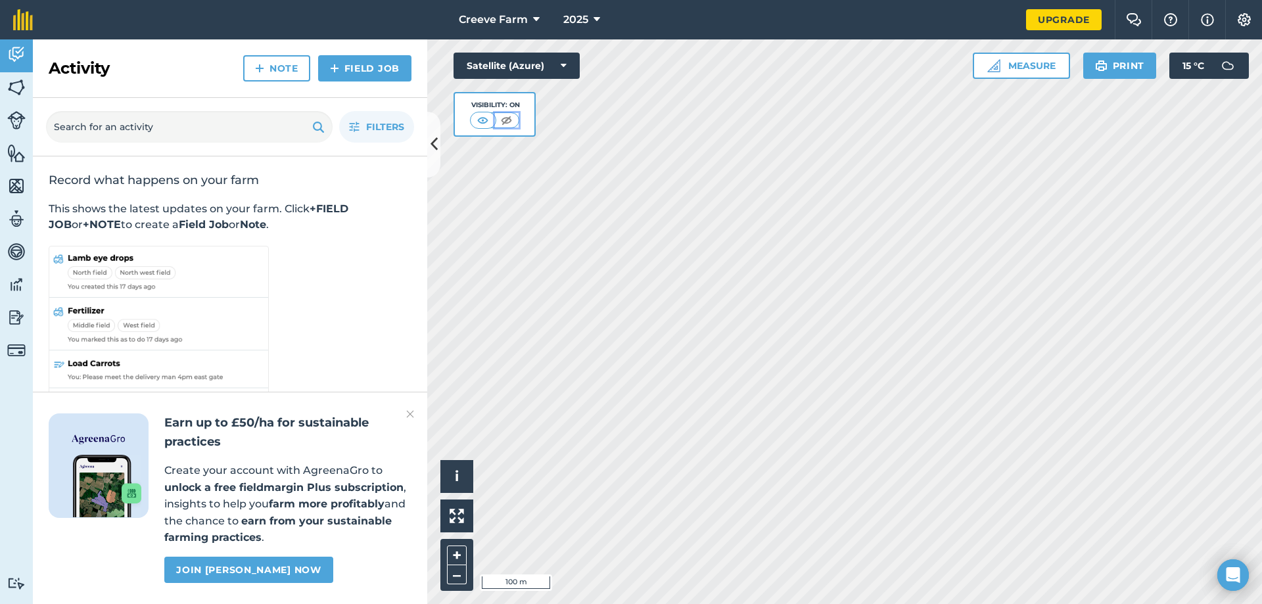
click at [513, 118] on img at bounding box center [506, 120] width 16 height 13
click at [475, 119] on img at bounding box center [483, 120] width 16 height 13
